Goal: Information Seeking & Learning: Learn about a topic

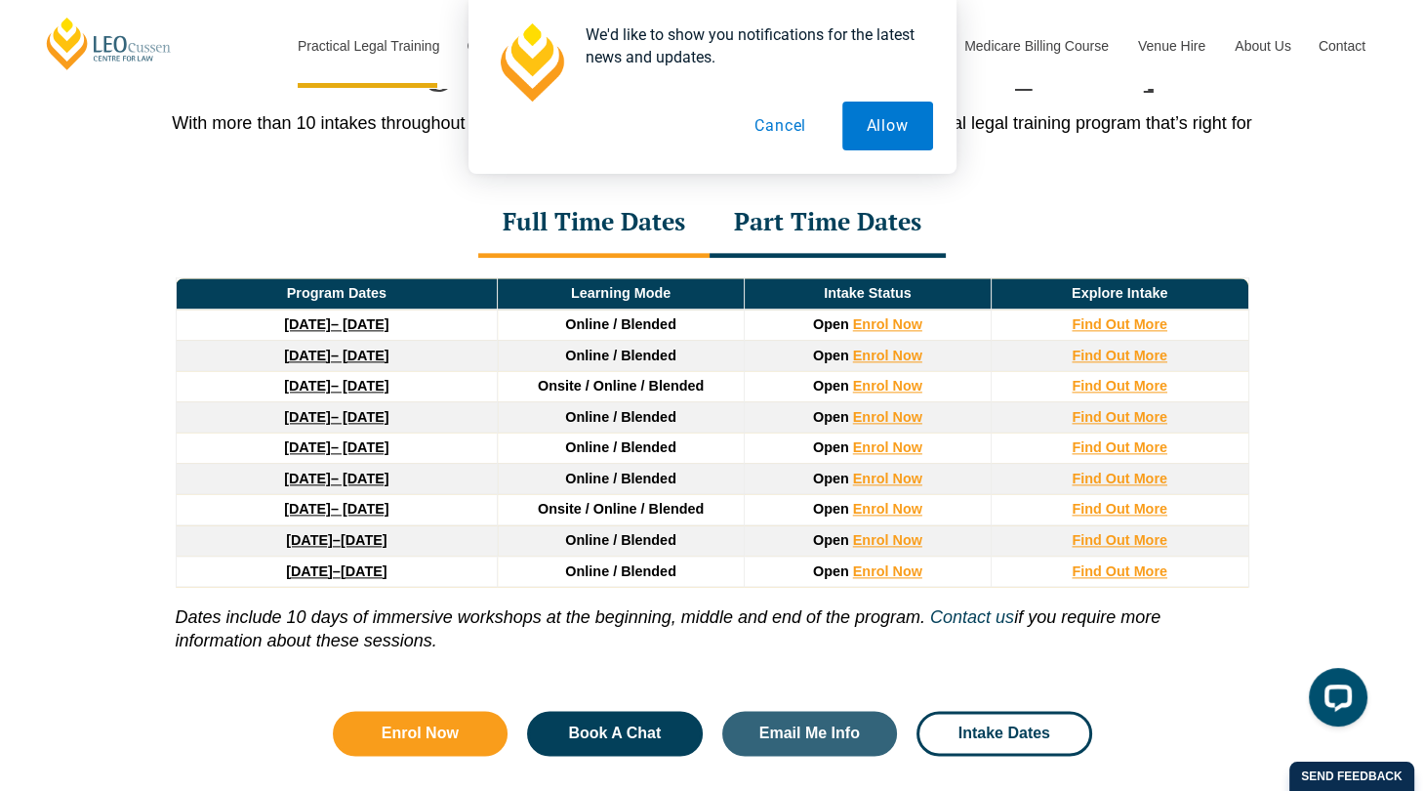
scroll to position [2517, 0]
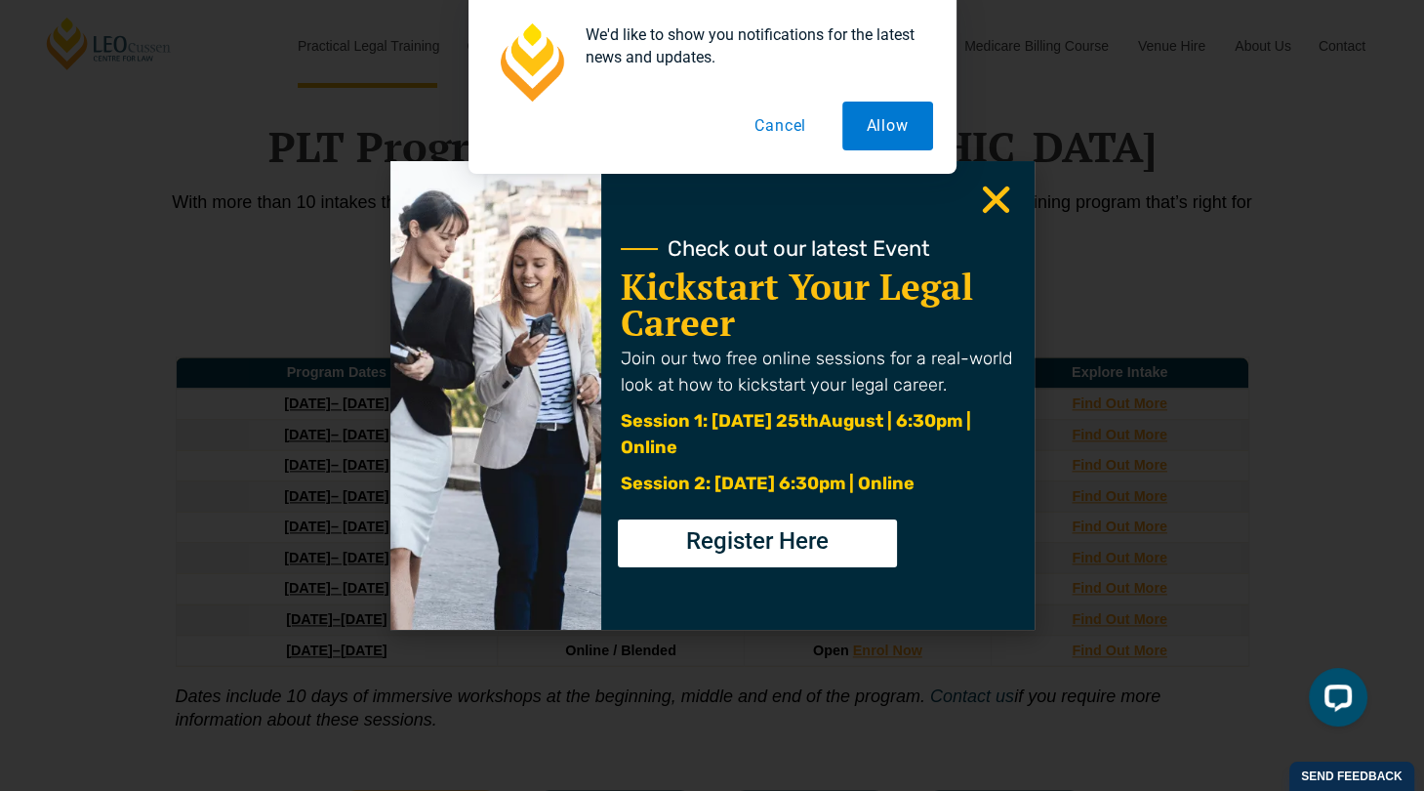
click at [999, 189] on icon "Close" at bounding box center [996, 200] width 38 height 38
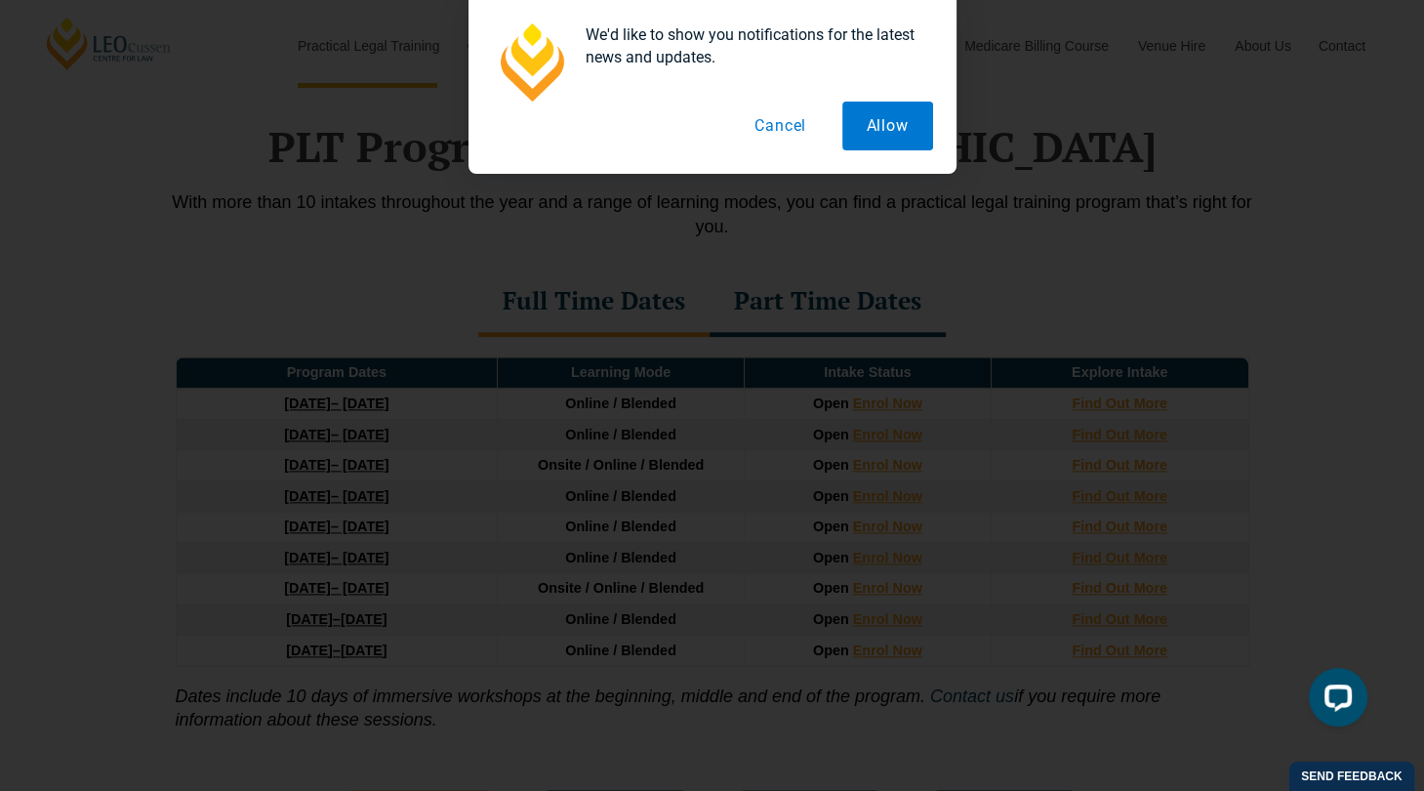
click at [996, 197] on use "Close" at bounding box center [995, 199] width 27 height 27
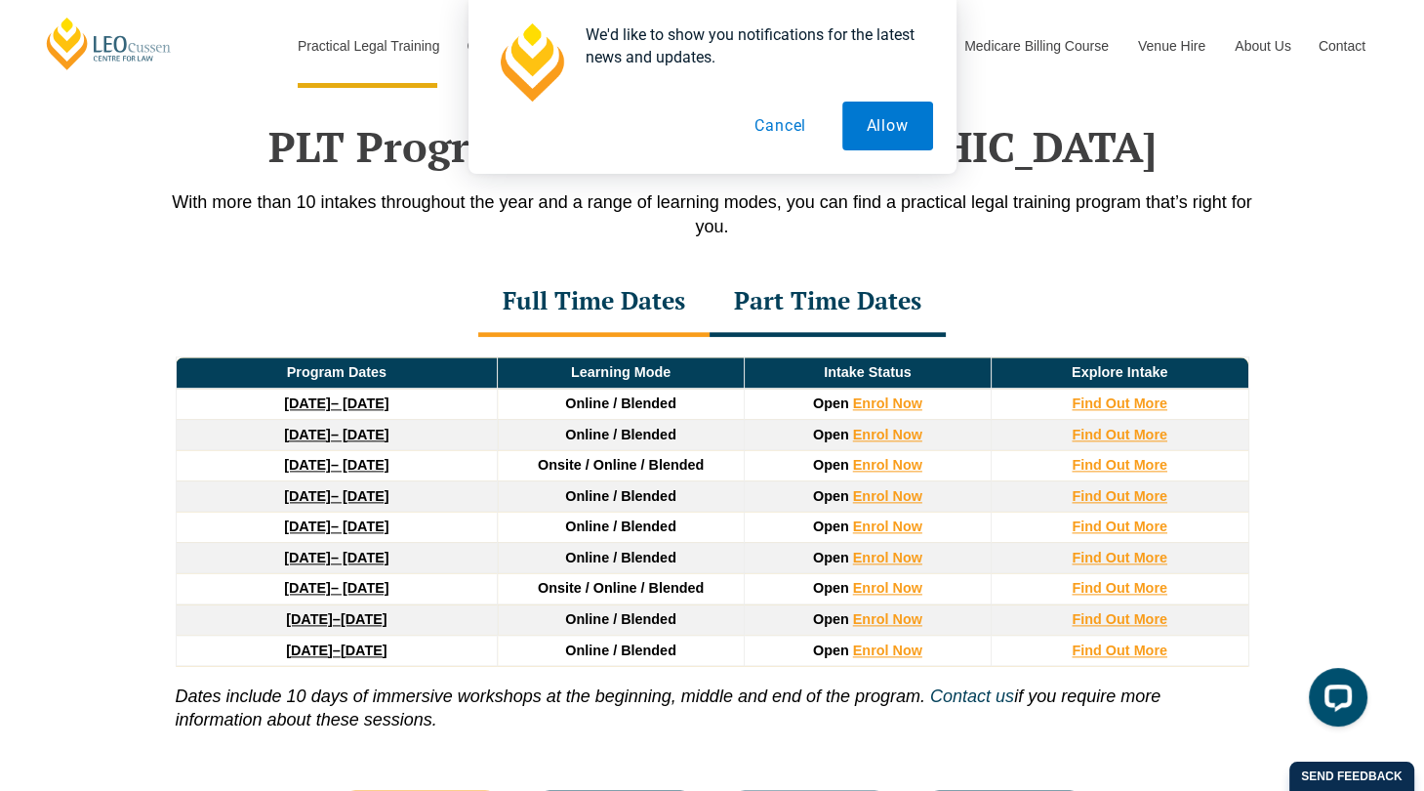
click at [846, 280] on div "Part Time Dates" at bounding box center [828, 302] width 236 height 68
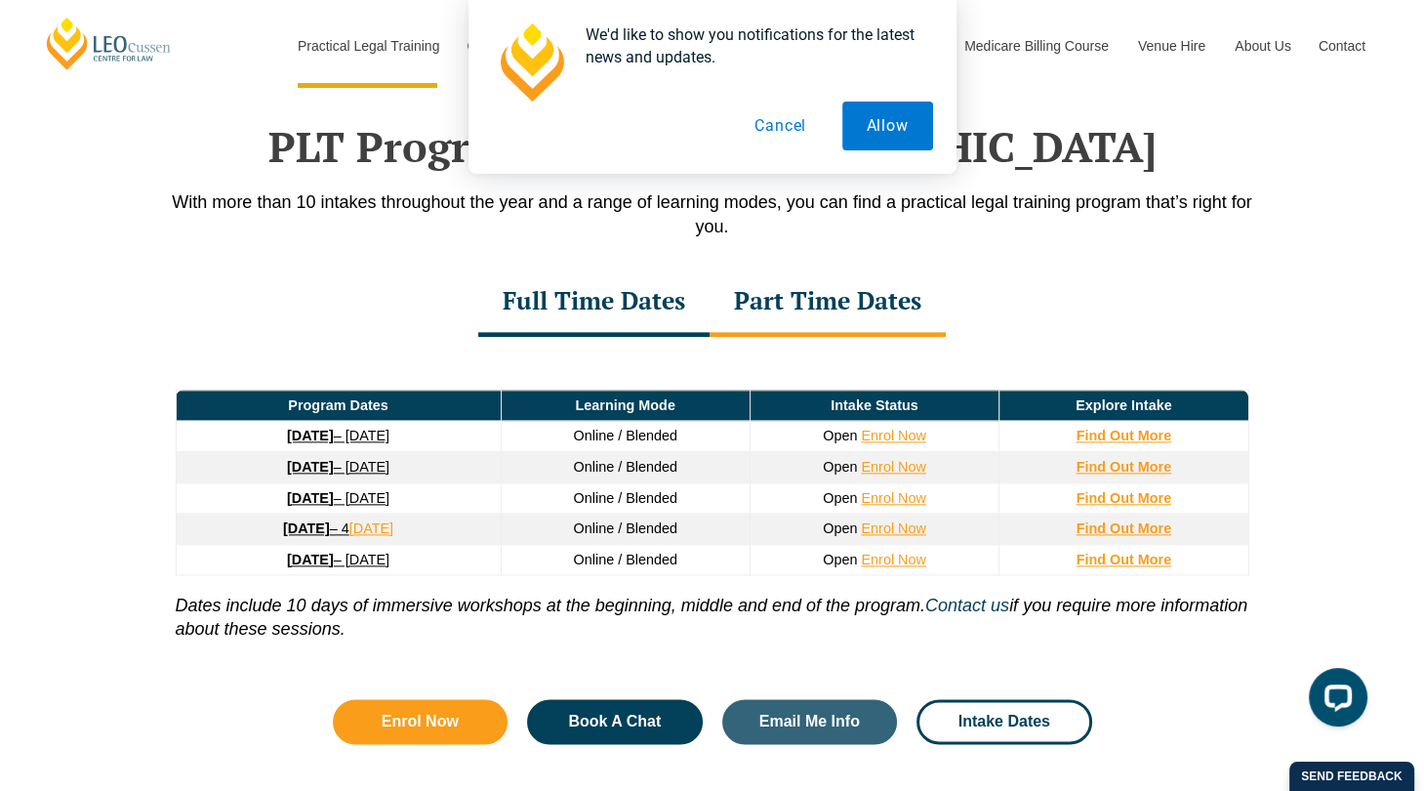
click at [655, 270] on div "Full Time Dates" at bounding box center [593, 302] width 231 height 68
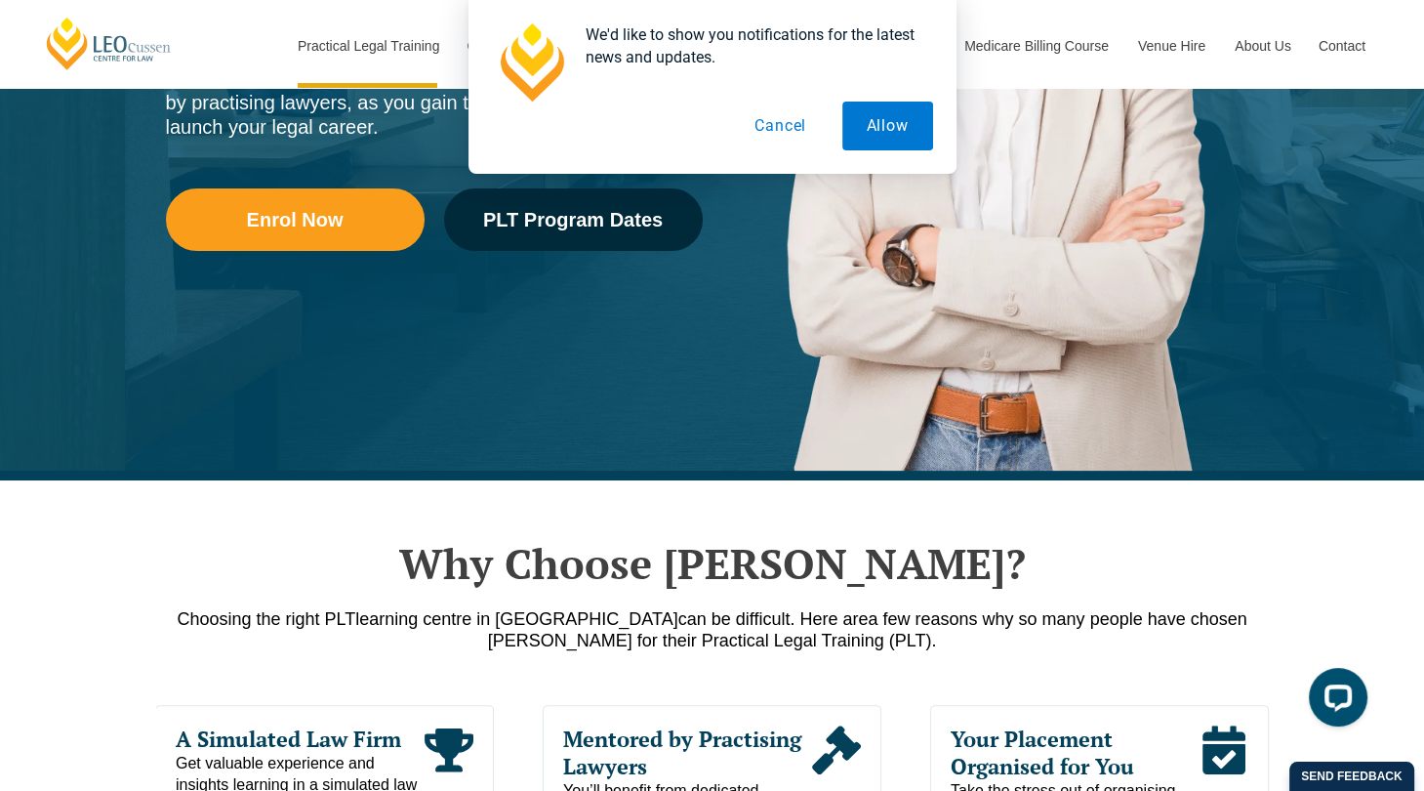
scroll to position [427, 0]
